Goal: Information Seeking & Learning: Check status

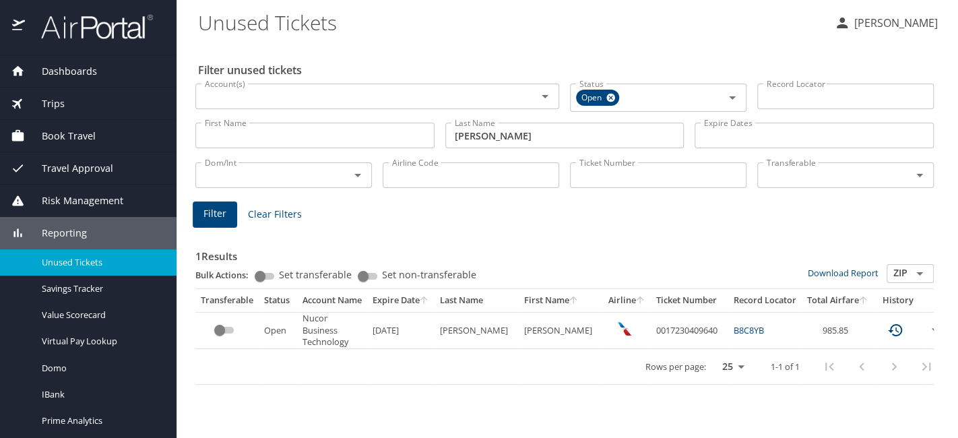
click at [71, 102] on div "Trips" at bounding box center [88, 104] width 177 height 32
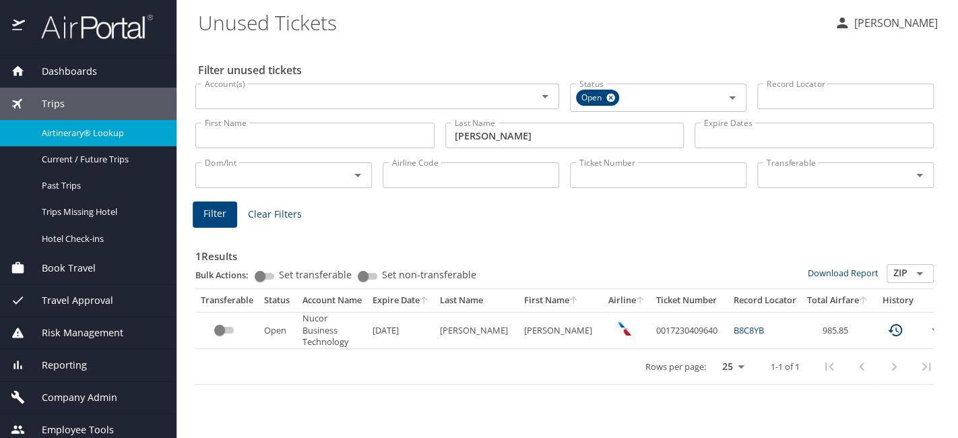
click at [75, 130] on span "Airtinerary® Lookup" at bounding box center [101, 133] width 119 height 13
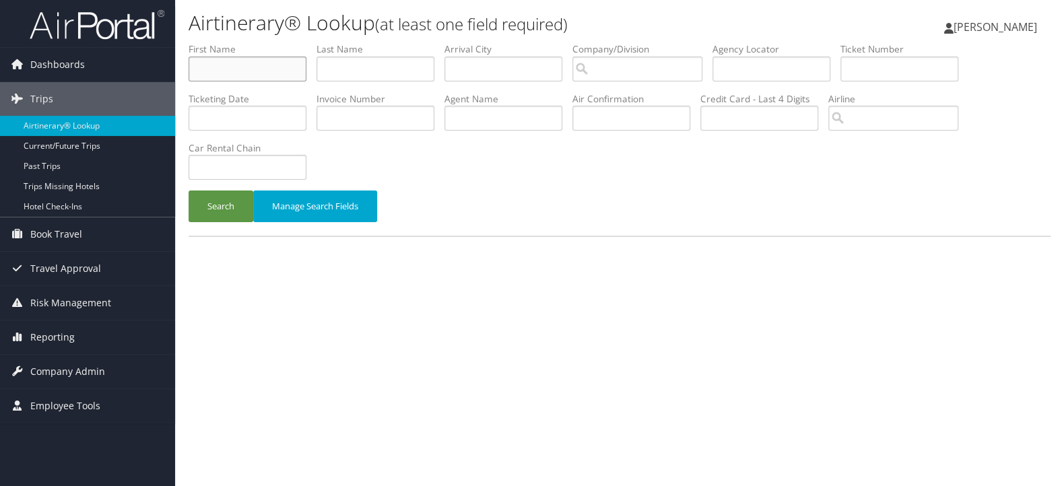
click at [220, 63] on input "text" at bounding box center [248, 69] width 118 height 25
type input "mark"
type input "t"
type input "TILSTON"
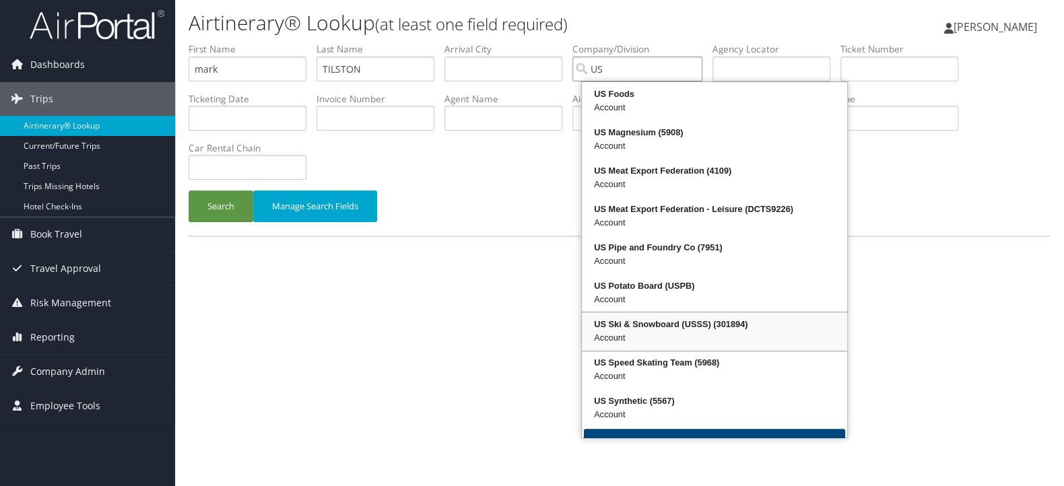
click at [694, 323] on div "US Ski & Snowboard (USSS) (301894)" at bounding box center [714, 324] width 261 height 13
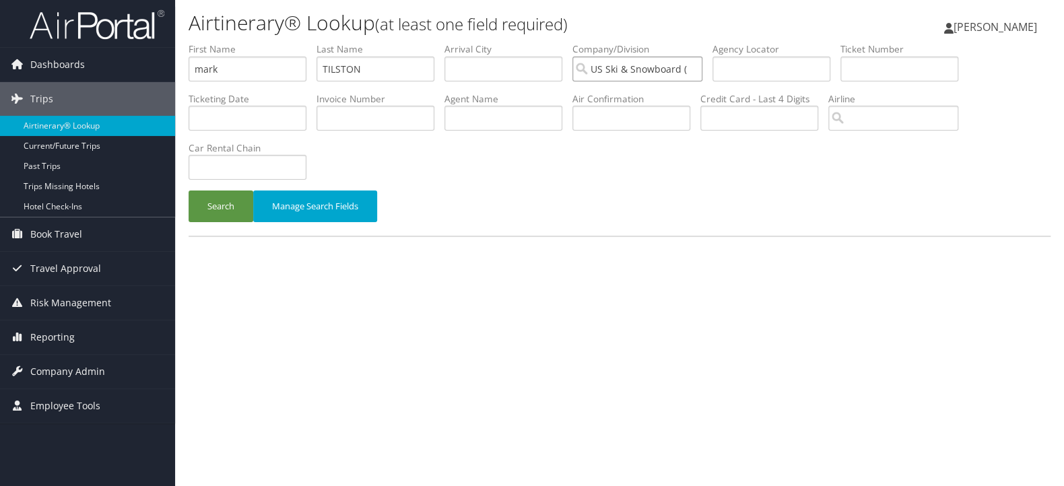
type input "US Ski & Snowboard (USSS)"
drag, startPoint x: 269, startPoint y: 67, endPoint x: 166, endPoint y: 70, distance: 103.1
click at [166, 70] on div "Dashboards AirPortal 360™ (Manager) AirPortal 360™ (Agent) My Travel Dashboard …" at bounding box center [532, 243] width 1064 height 486
click at [214, 210] on button "Search" at bounding box center [221, 207] width 65 height 32
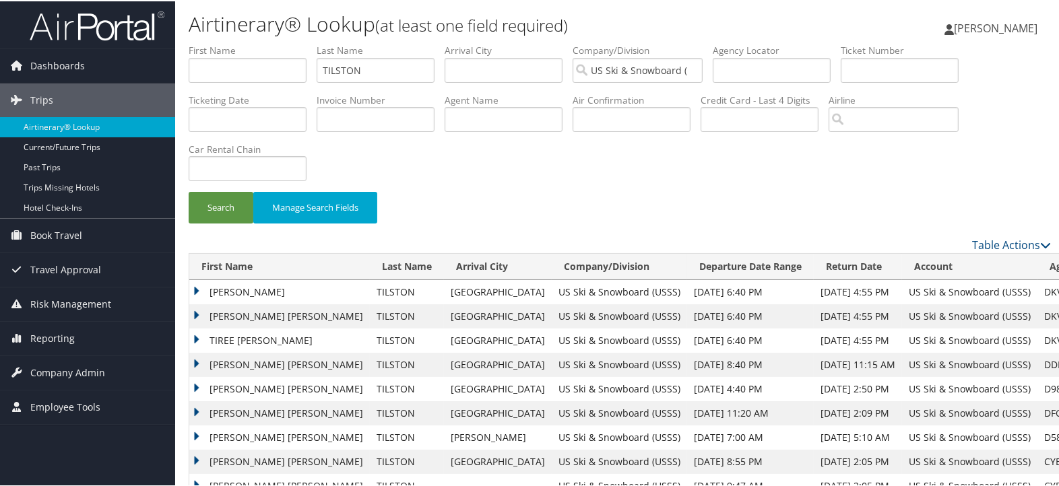
click at [193, 292] on td "[PERSON_NAME]" at bounding box center [279, 291] width 181 height 24
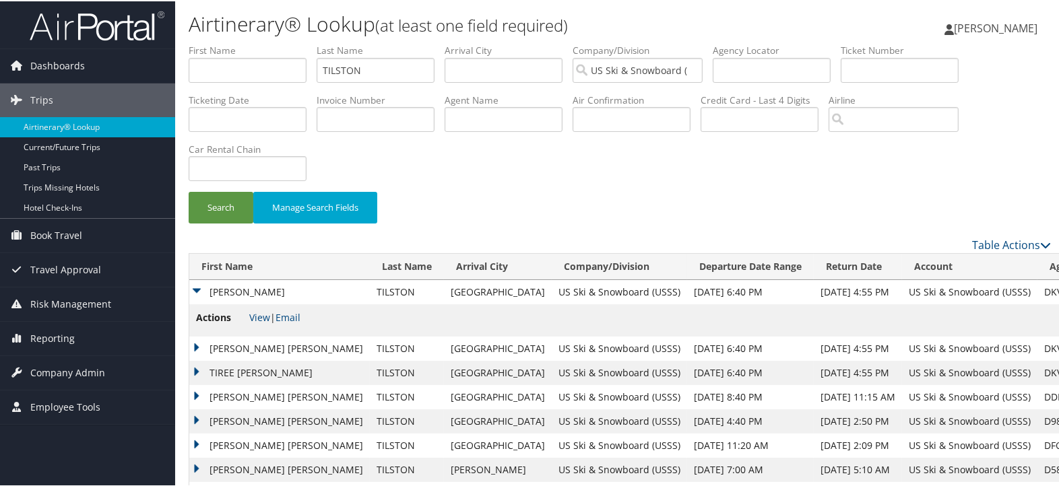
click at [197, 391] on td "[PERSON_NAME] [PERSON_NAME]" at bounding box center [279, 396] width 181 height 24
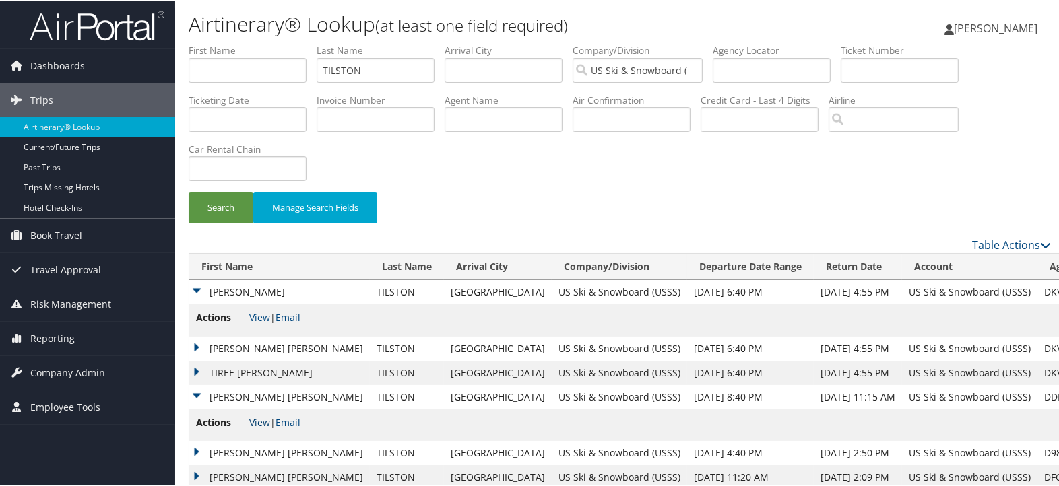
click at [257, 422] on link "View" at bounding box center [259, 421] width 21 height 13
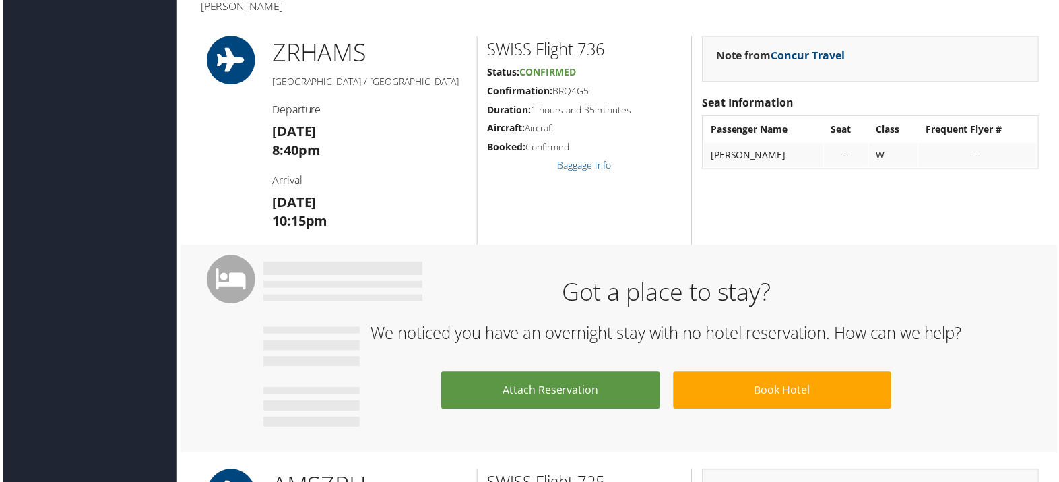
scroll to position [150, 0]
